Goal: Check status: Check status

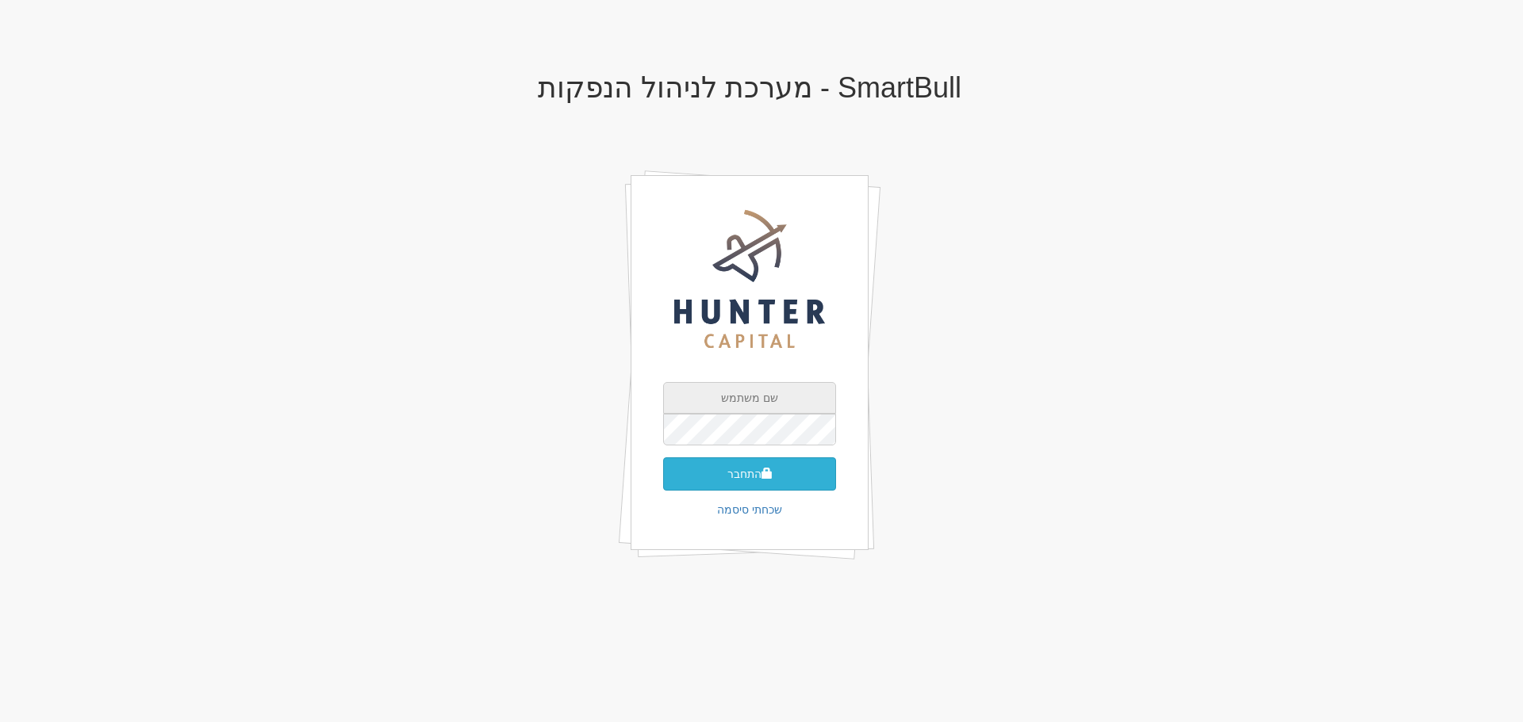
type input "[EMAIL_ADDRESS][DOMAIN_NAME]"
click at [763, 481] on button "התחבר" at bounding box center [749, 474] width 173 height 33
type input "513220"
click at [722, 487] on button "התחבר" at bounding box center [749, 497] width 173 height 33
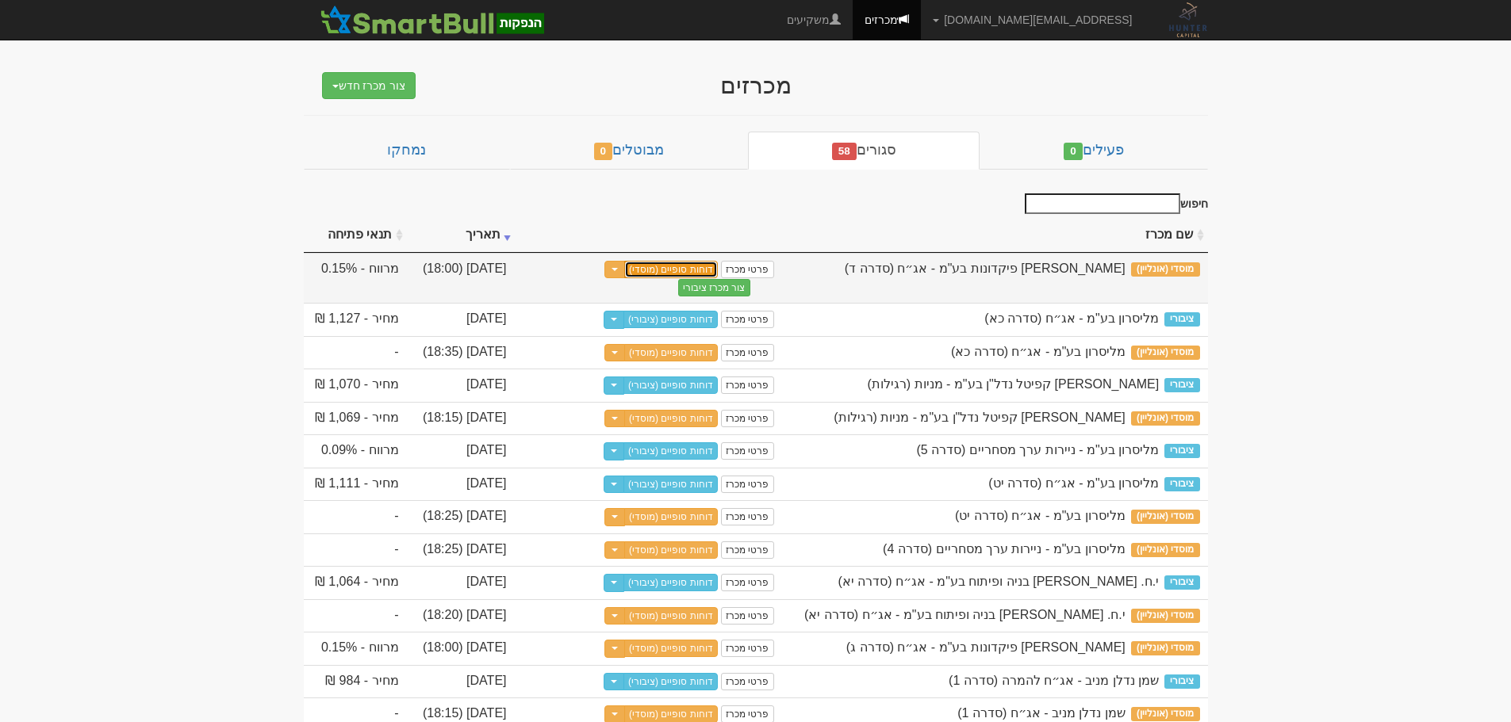
click at [704, 271] on link "דוחות סופיים (מוסדי)" at bounding box center [671, 269] width 94 height 17
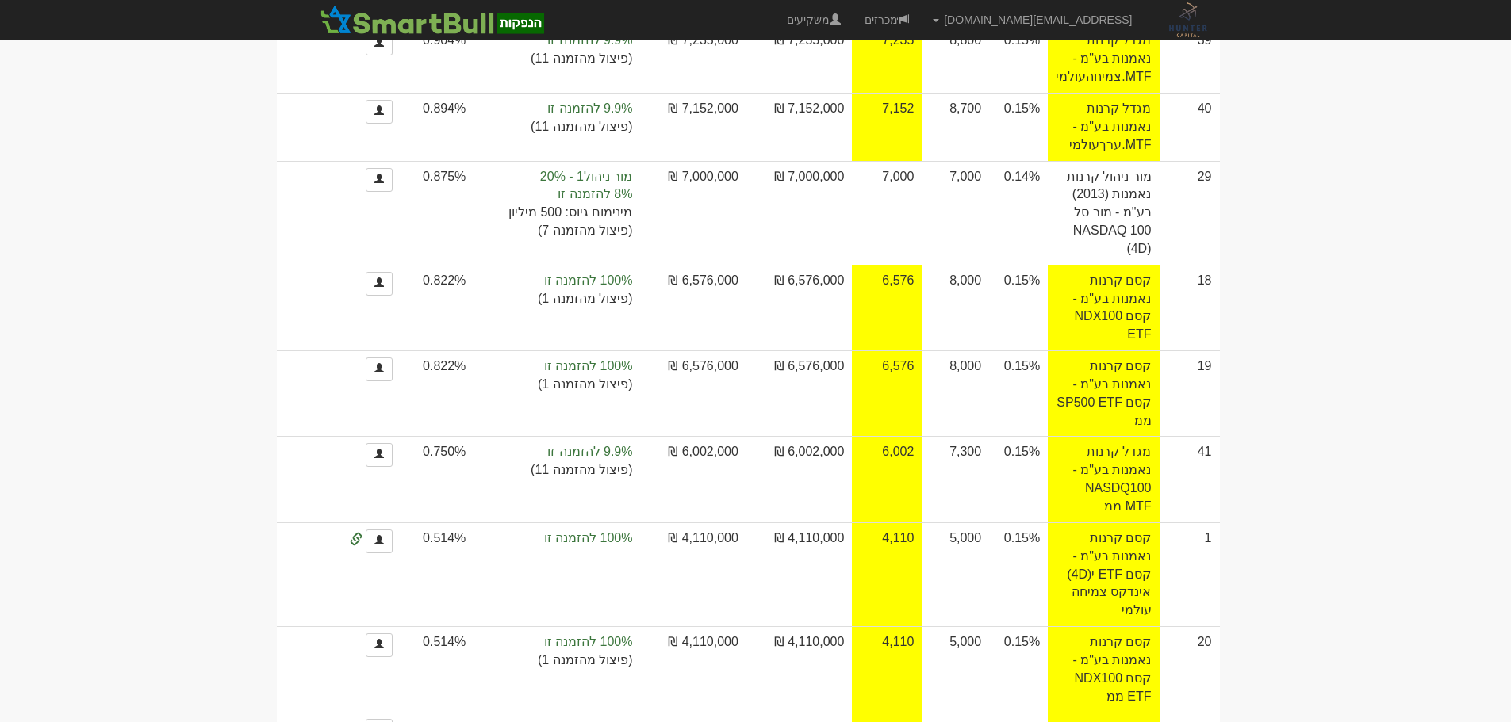
scroll to position [3093, 0]
